Goal: Transaction & Acquisition: Purchase product/service

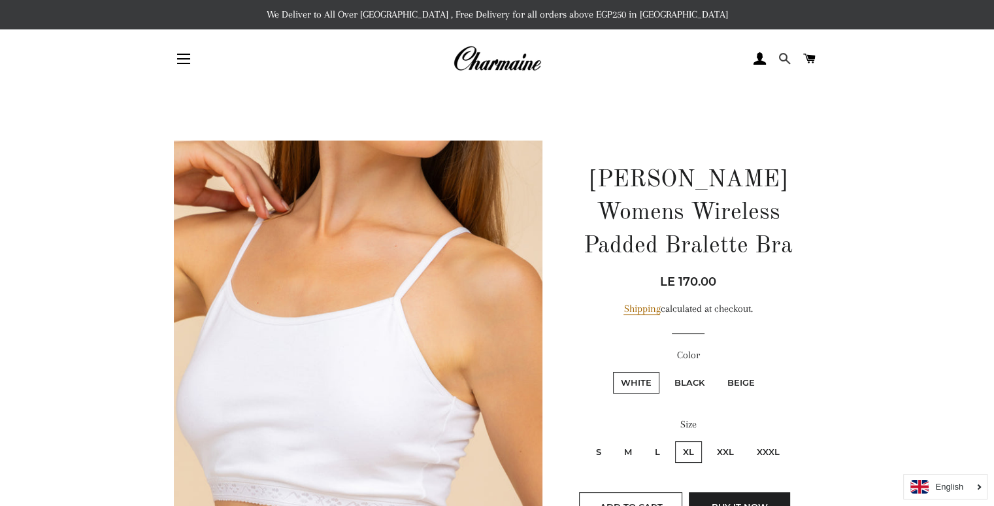
click at [491, 57] on span at bounding box center [784, 59] width 12 height 20
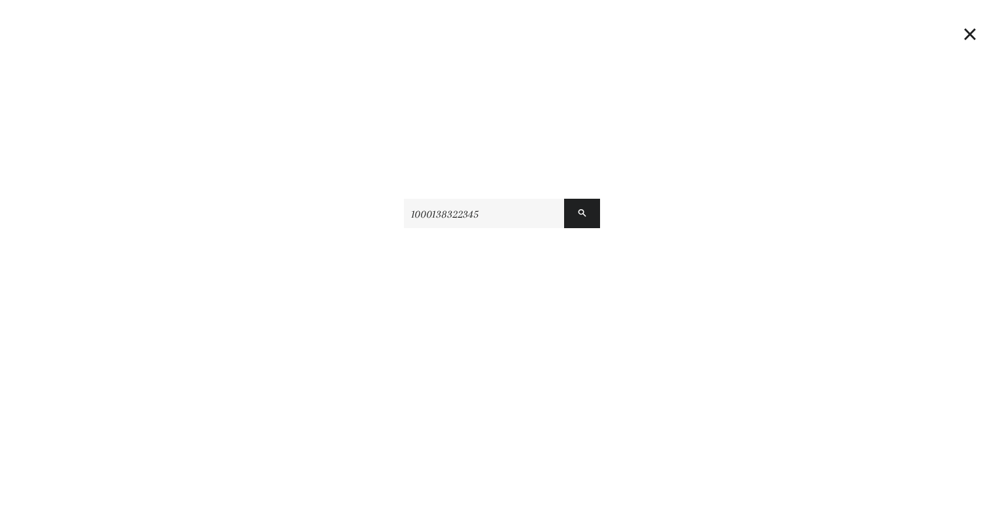
type input "1000138322345"
click at [491, 199] on button "Search" at bounding box center [582, 213] width 36 height 29
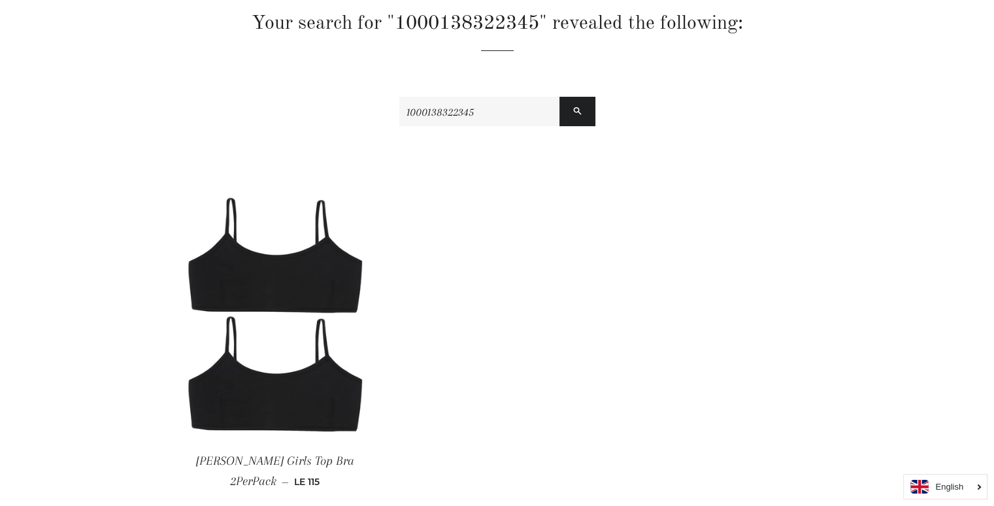
scroll to position [261, 0]
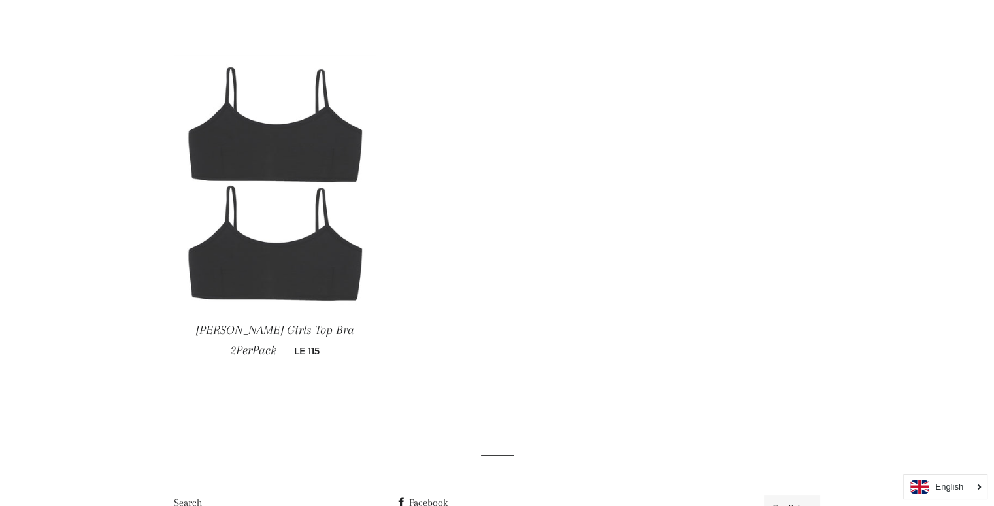
click at [290, 202] on img at bounding box center [275, 183] width 203 height 257
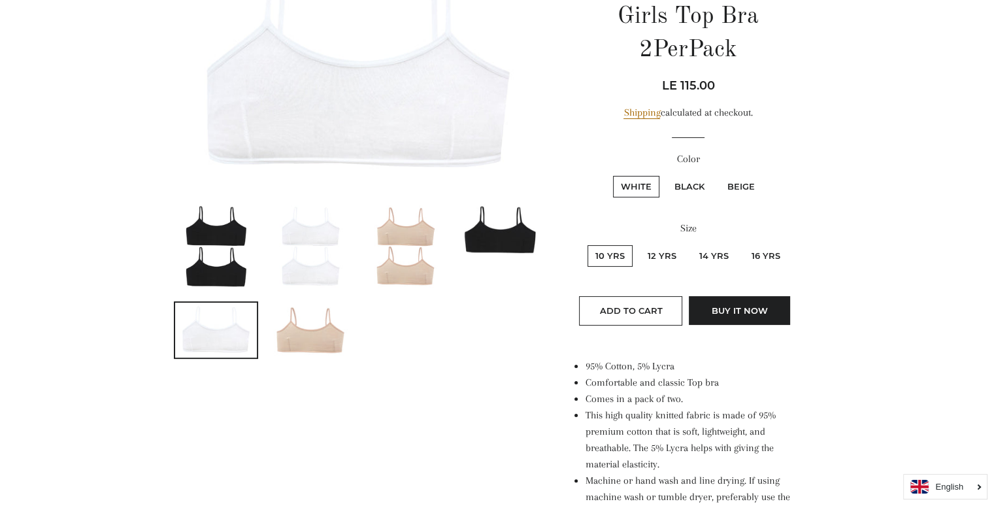
click at [387, 253] on img at bounding box center [405, 246] width 70 height 88
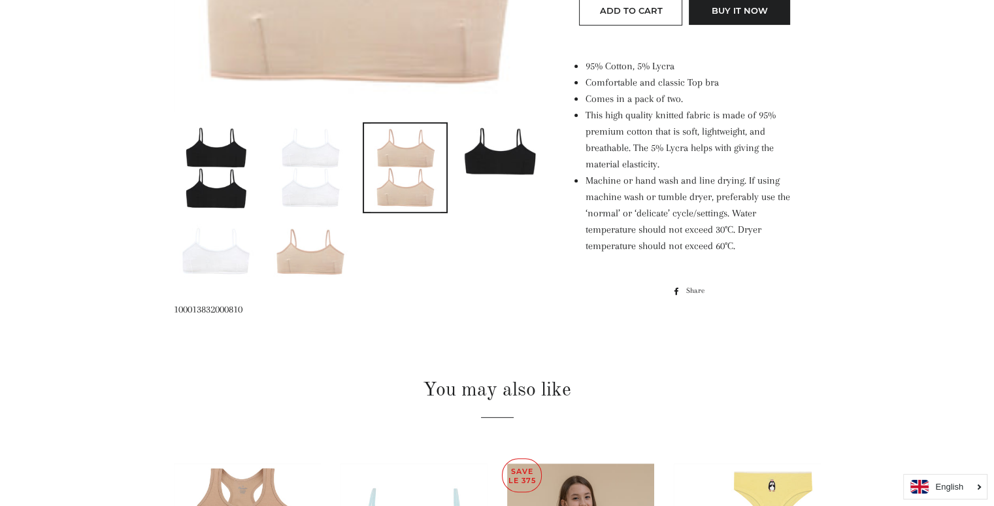
scroll to position [467, 0]
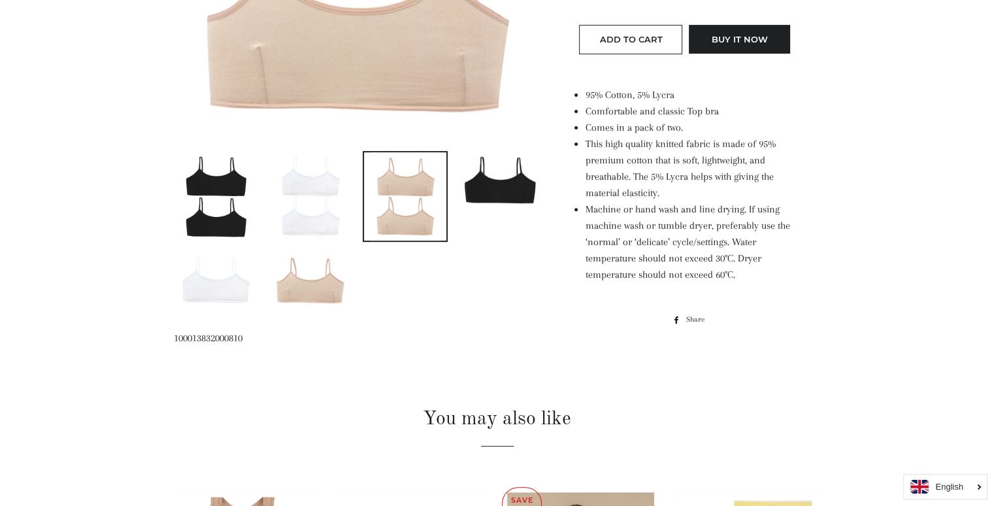
click at [401, 186] on img at bounding box center [405, 196] width 70 height 88
click at [404, 205] on img at bounding box center [405, 196] width 70 height 88
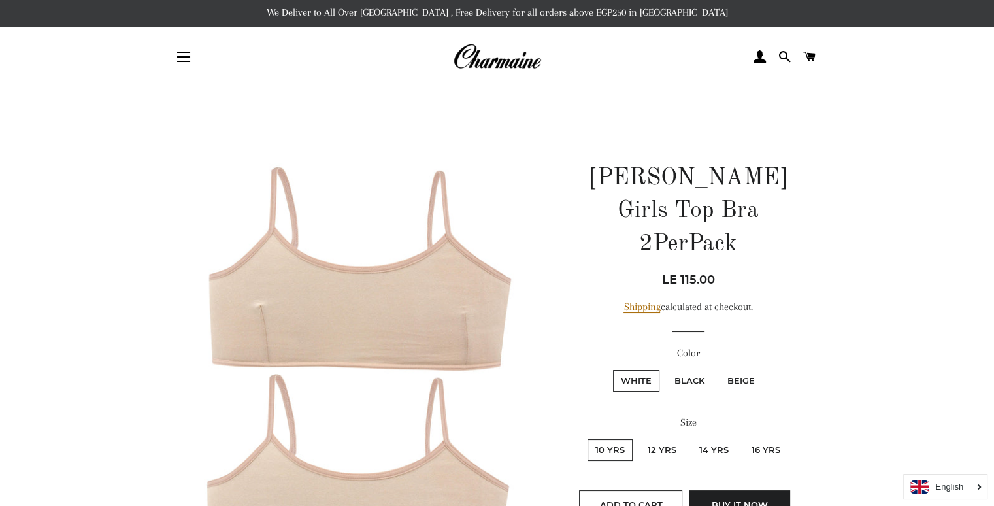
scroll to position [0, 0]
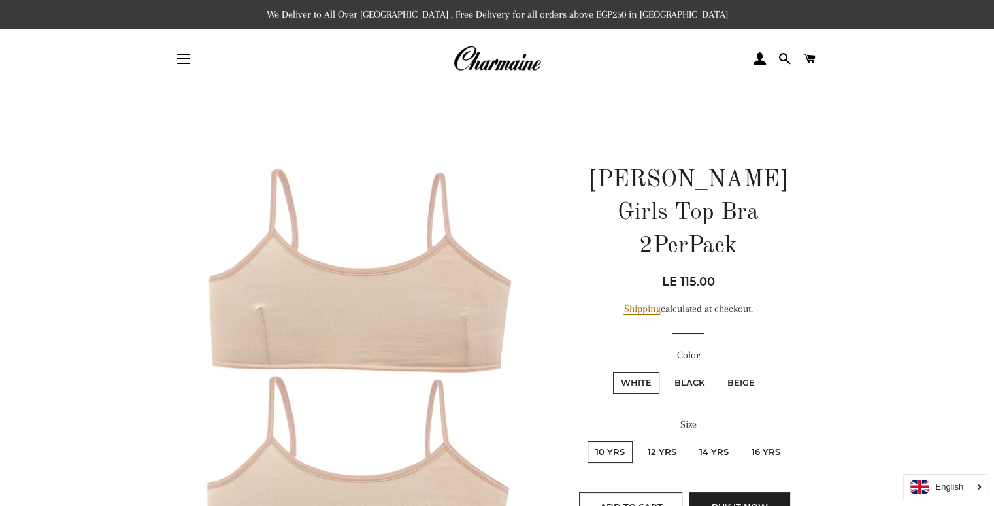
click at [745, 372] on label "Beige" at bounding box center [740, 383] width 43 height 22
click at [718, 370] on input "Beige" at bounding box center [717, 370] width 1 height 1
radio input "true"
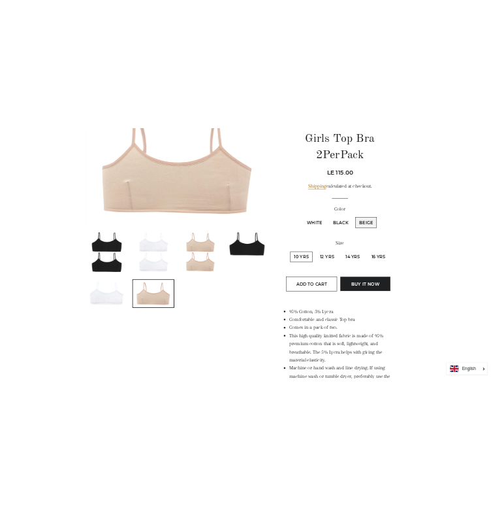
scroll to position [65, 0]
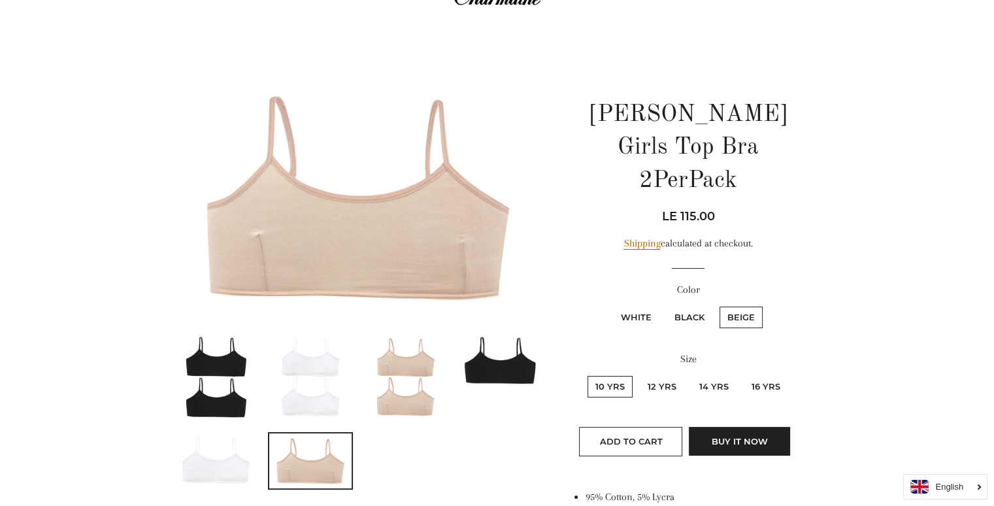
click at [644, 306] on label "White" at bounding box center [636, 317] width 46 height 22
click at [612, 304] on input "White" at bounding box center [611, 304] width 1 height 1
radio input "true"
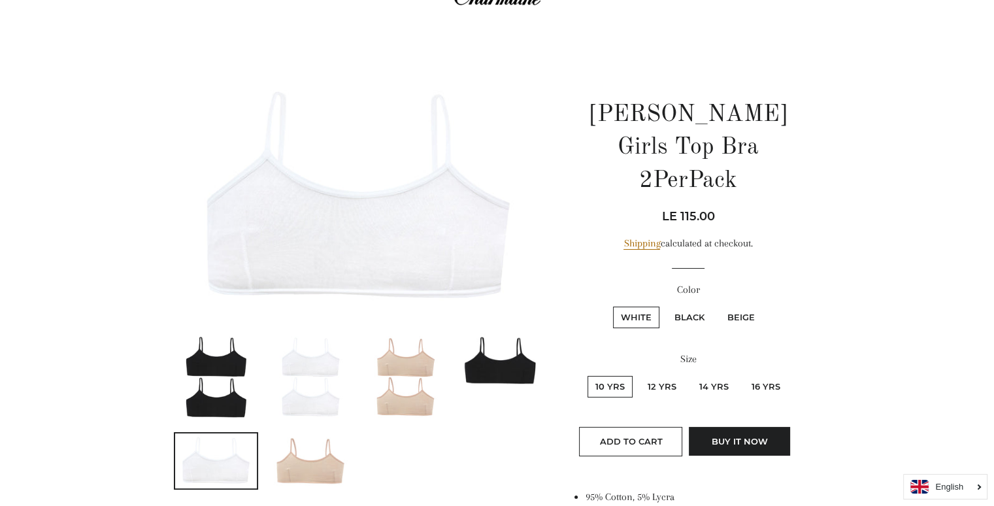
click at [739, 306] on label "Beige" at bounding box center [740, 317] width 43 height 22
click at [718, 304] on input "Beige" at bounding box center [717, 304] width 1 height 1
radio input "true"
